Goal: Task Accomplishment & Management: Manage account settings

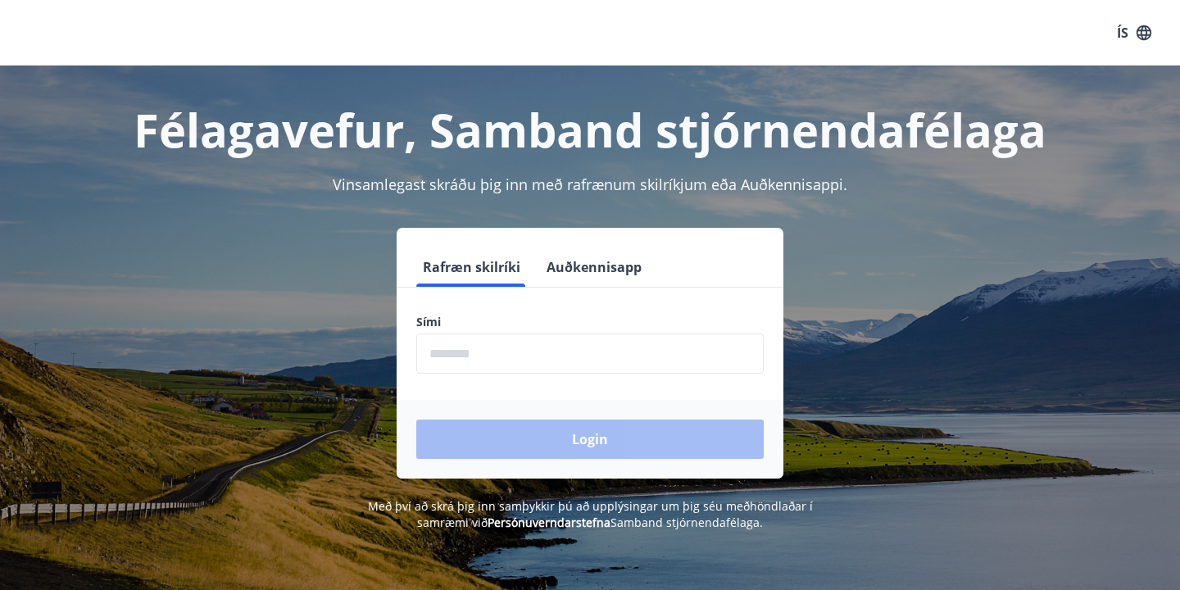
click at [567, 363] on input "phone" at bounding box center [589, 353] width 347 height 40
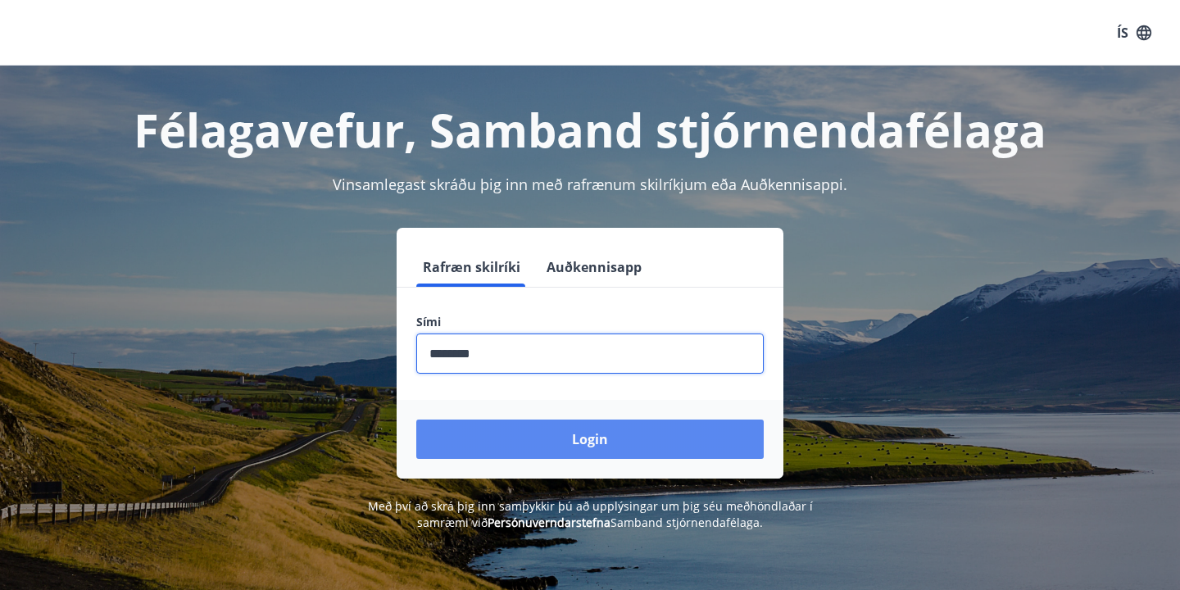
type input "********"
click at [537, 445] on button "Login" at bounding box center [589, 439] width 347 height 39
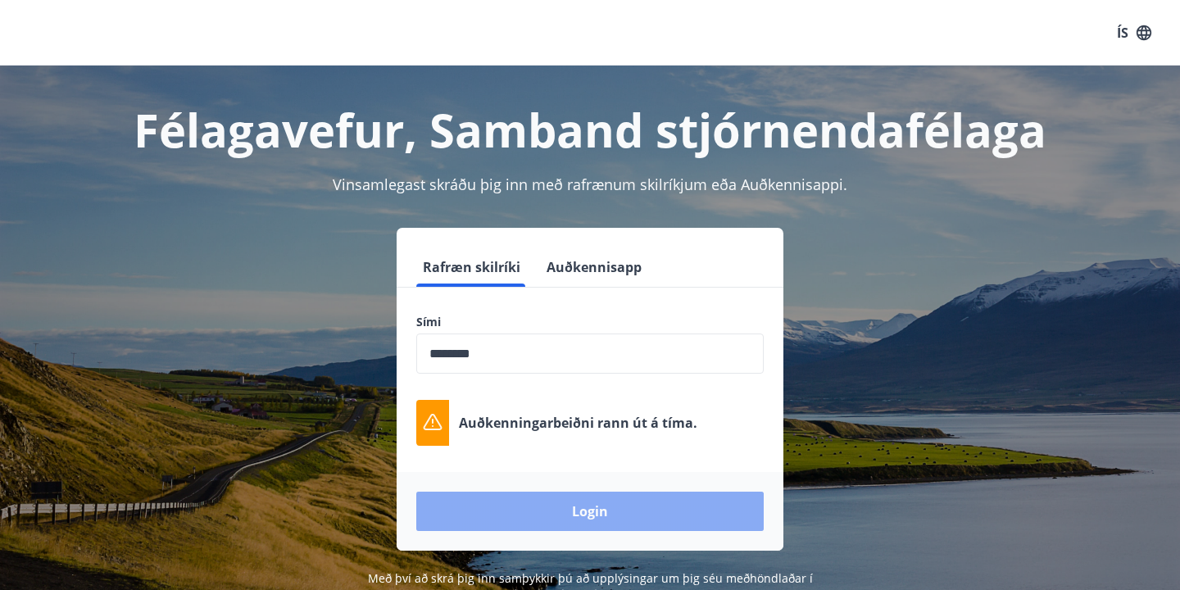
click at [531, 512] on button "Login" at bounding box center [589, 511] width 347 height 39
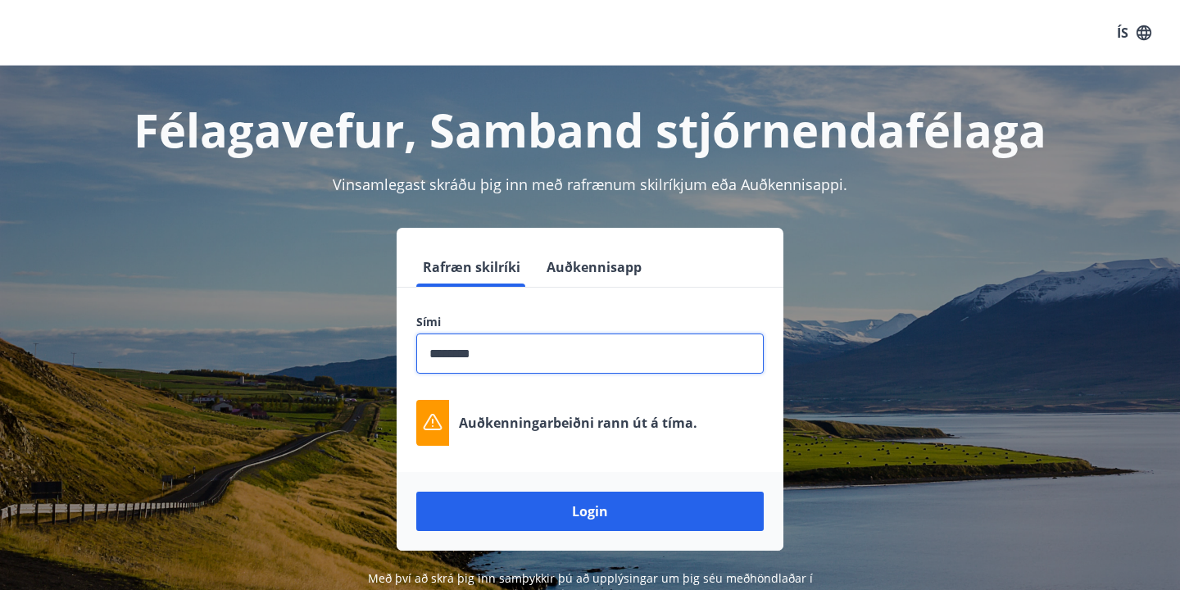
click at [606, 361] on input "phone" at bounding box center [589, 353] width 347 height 40
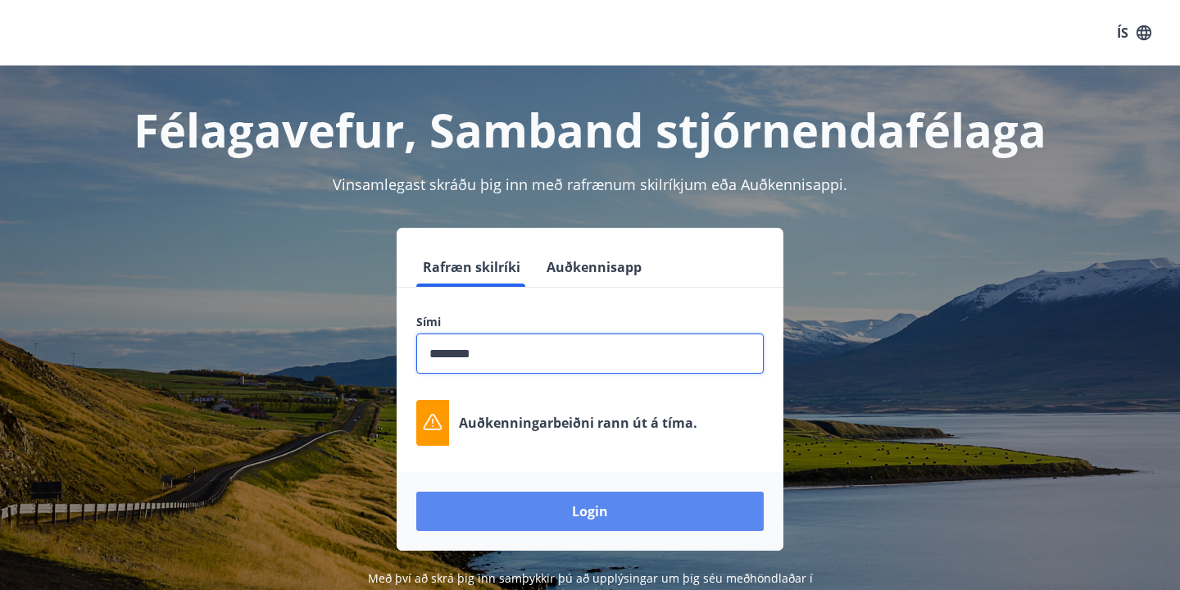
click at [600, 508] on button "Login" at bounding box center [589, 511] width 347 height 39
